Goal: Information Seeking & Learning: Learn about a topic

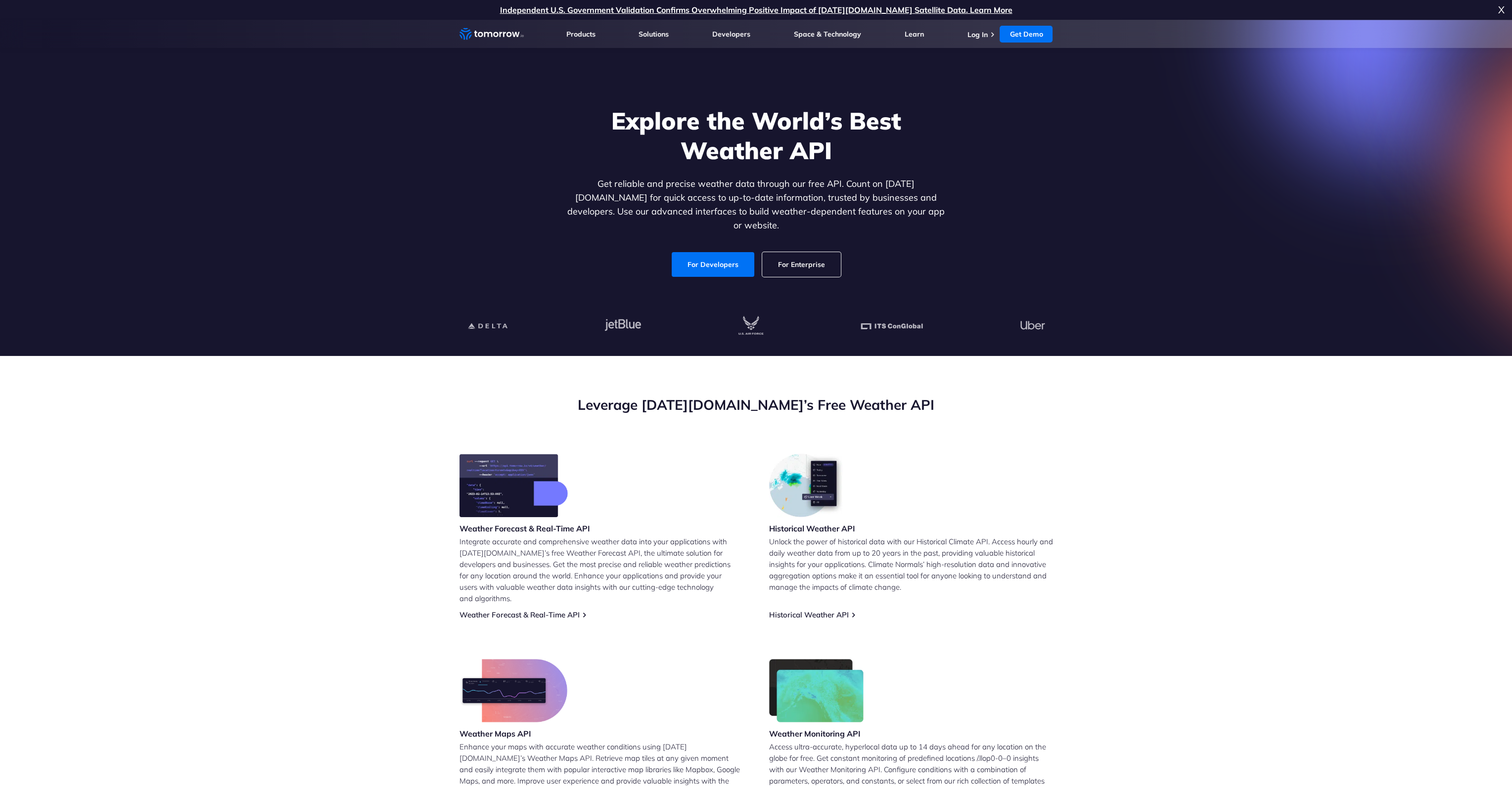
click at [1499, 10] on span "X" at bounding box center [1501, 10] width 6 height 20
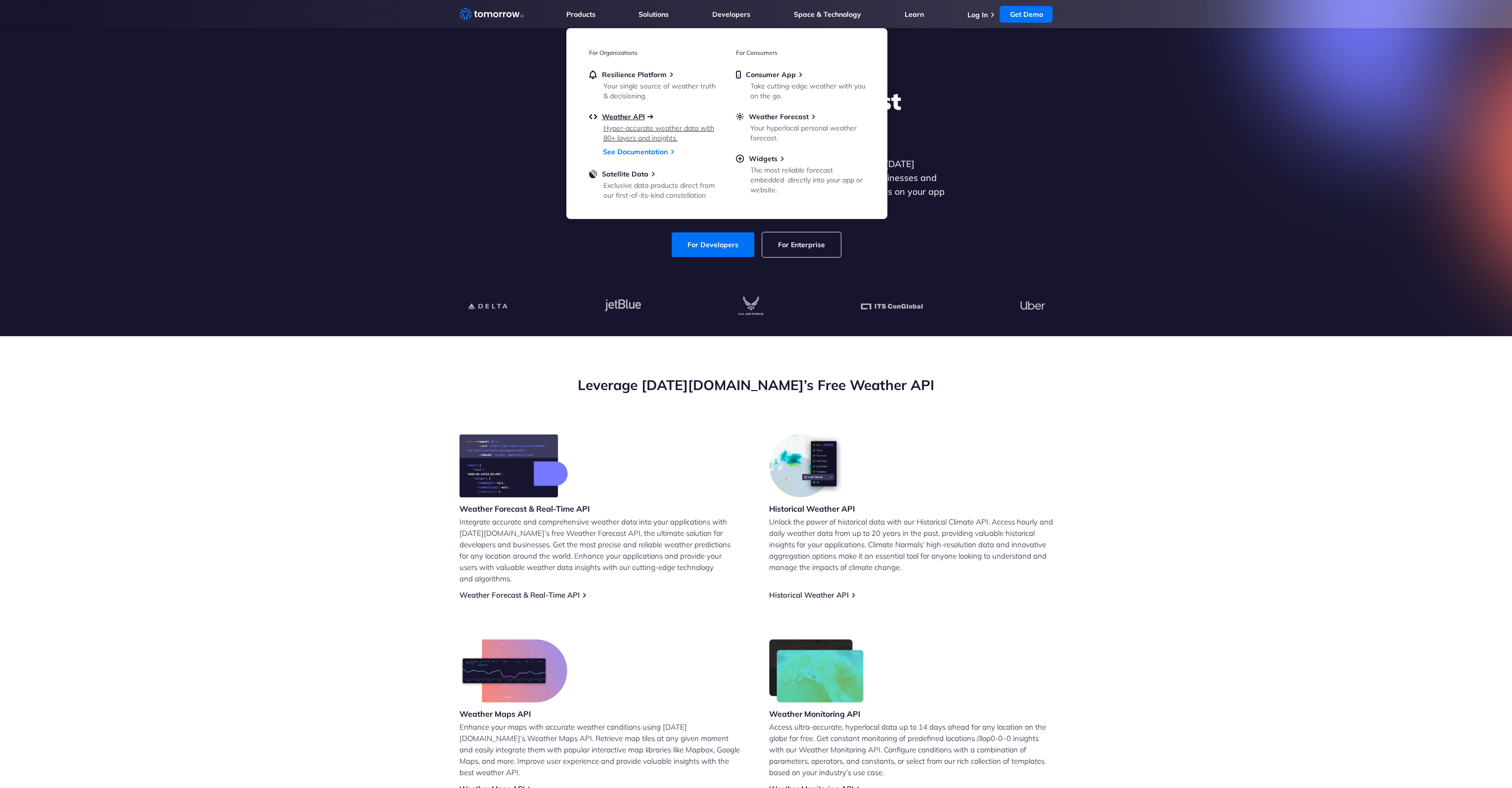
click at [638, 117] on span "Weather API" at bounding box center [623, 117] width 43 height 9
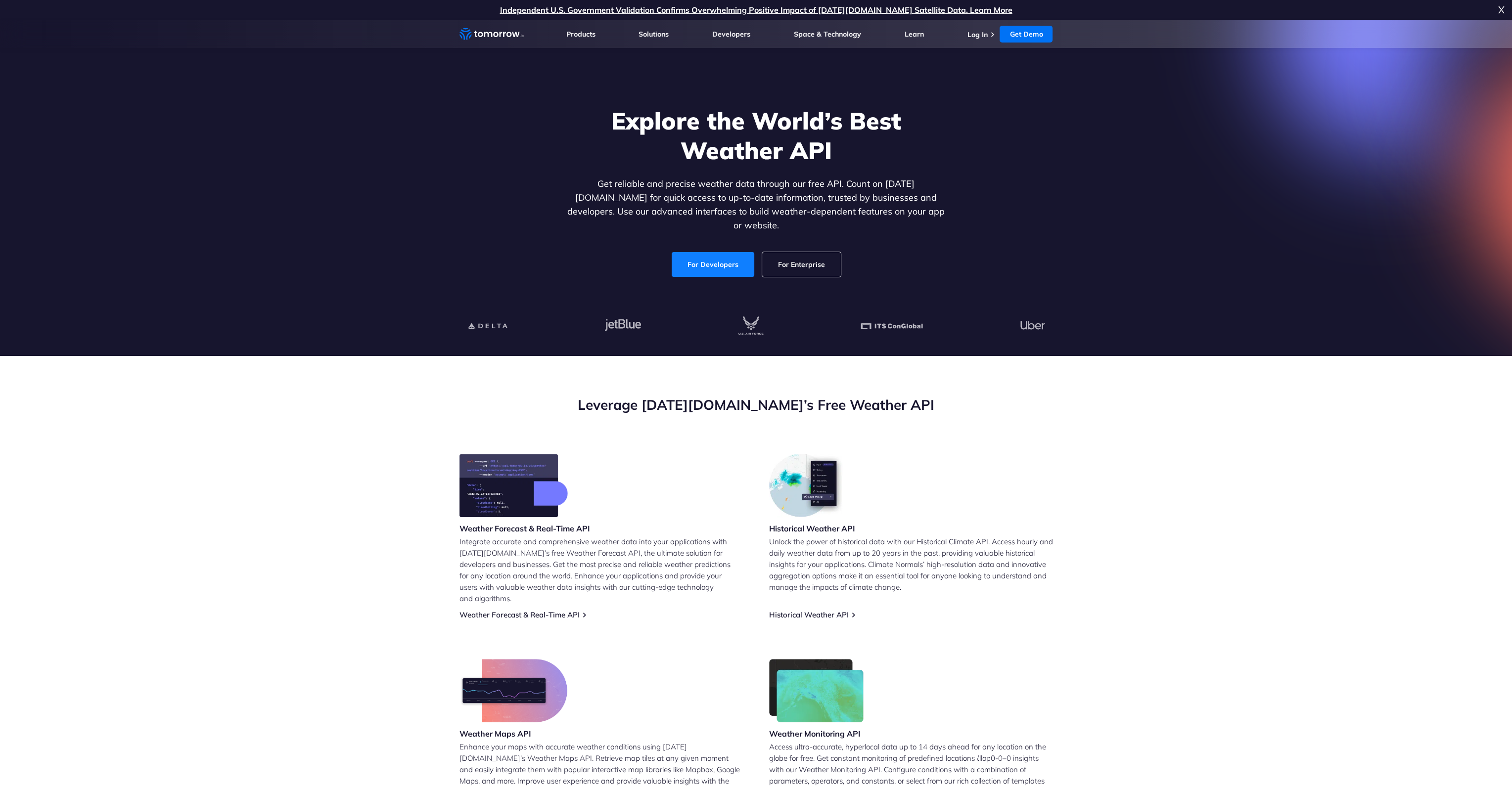
click at [736, 257] on link "For Developers" at bounding box center [713, 265] width 83 height 25
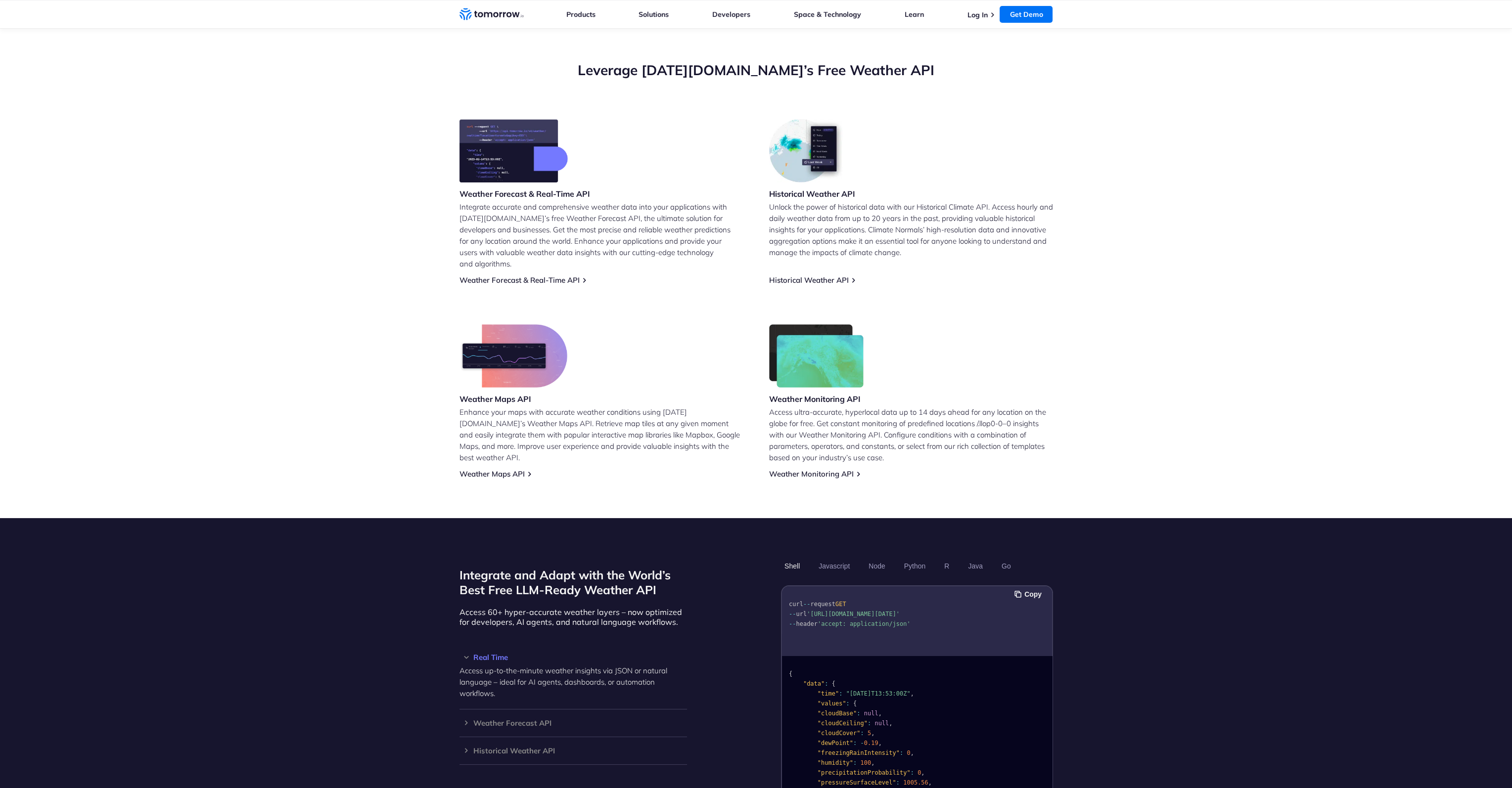
scroll to position [445, 0]
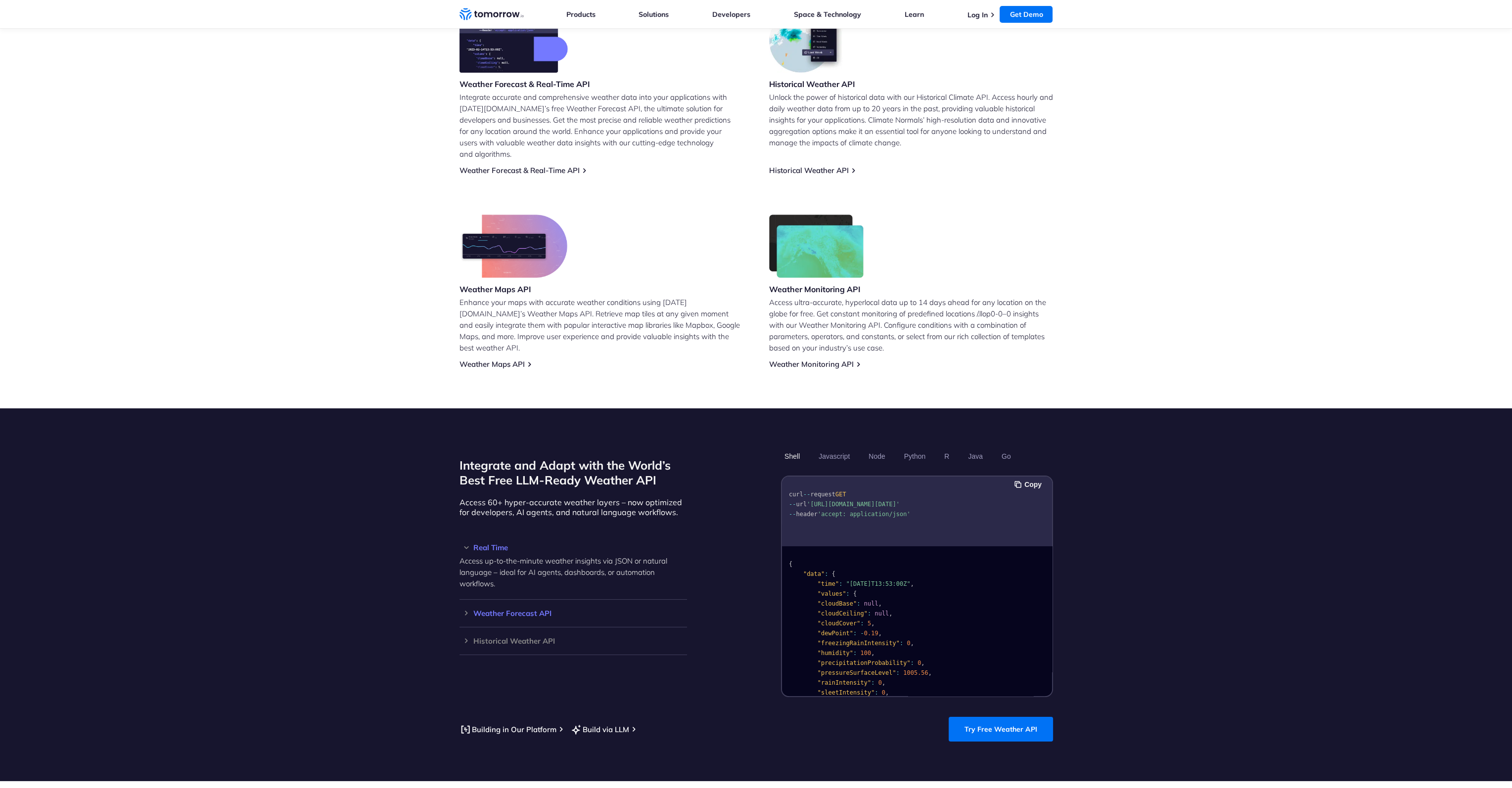
click at [460, 610] on h3 "Weather Forecast API" at bounding box center [573, 613] width 228 height 7
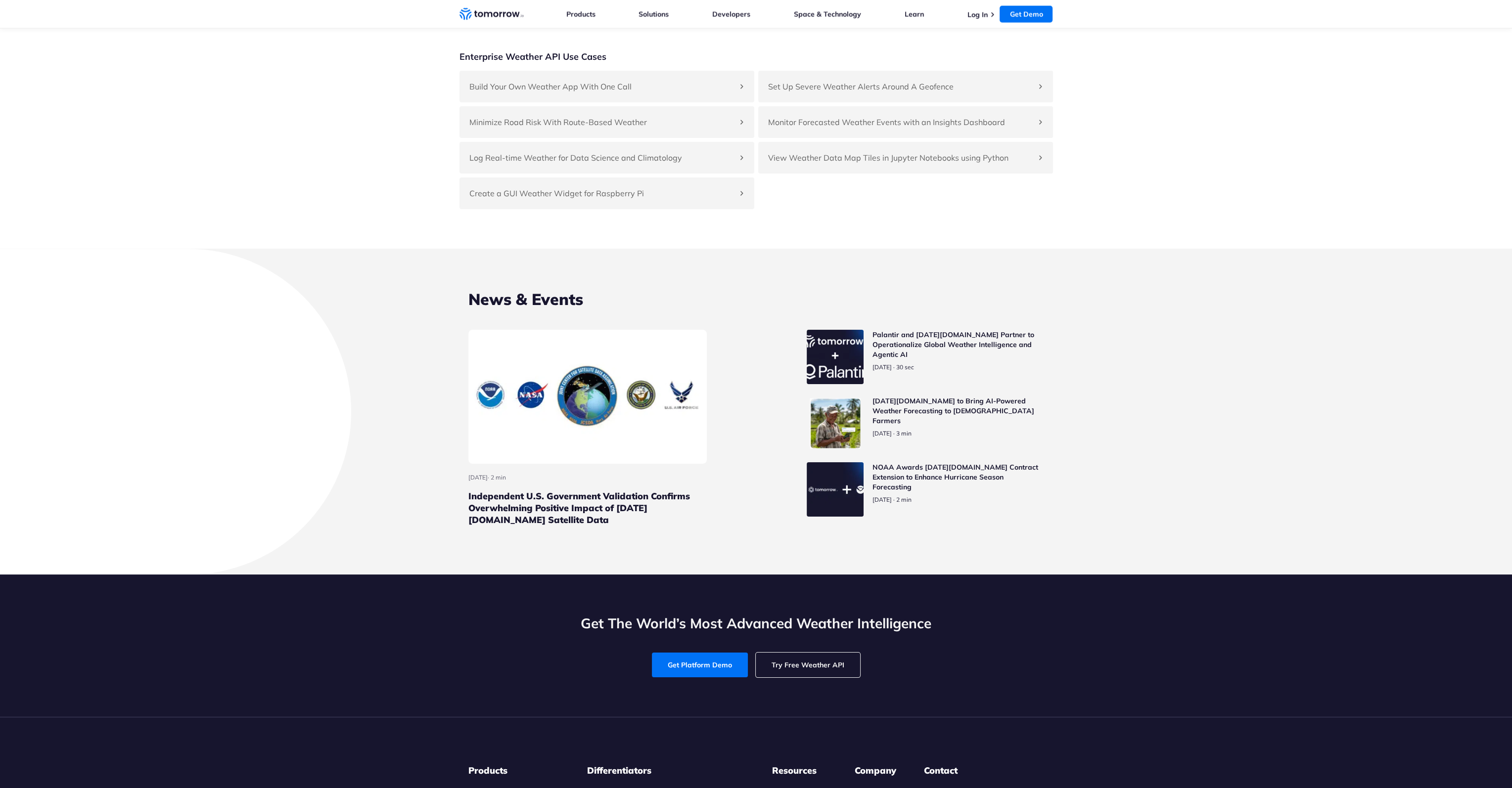
scroll to position [4253, 0]
